Goal: Task Accomplishment & Management: Complete application form

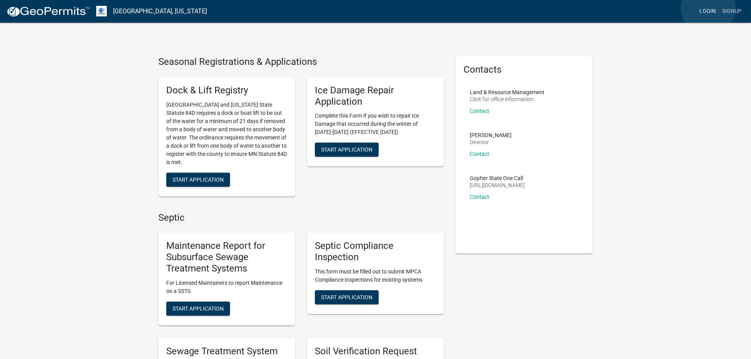
click at [708, 8] on link "Login" at bounding box center [707, 11] width 23 height 15
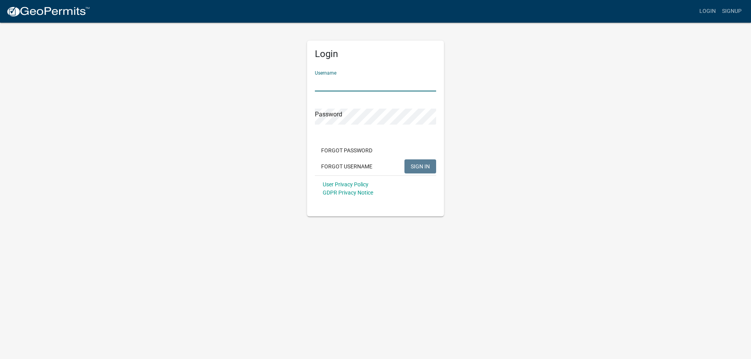
click at [352, 84] on input "Username" at bounding box center [375, 83] width 121 height 16
type input "MJevne"
click at [425, 162] on button "SIGN IN" at bounding box center [420, 166] width 32 height 14
